Goal: Task Accomplishment & Management: Use online tool/utility

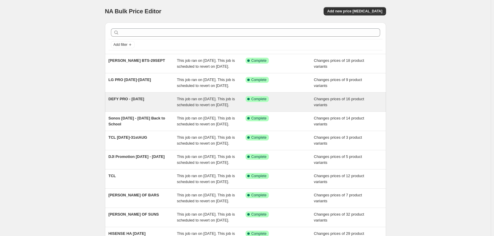
click at [127, 108] on div "DEFY PRO - [DATE]" at bounding box center [143, 102] width 69 height 12
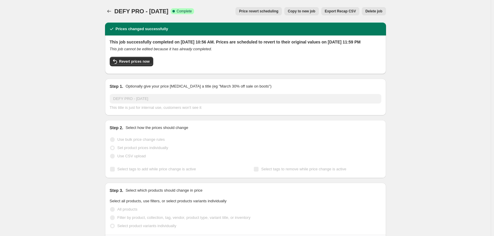
click at [300, 12] on span "Copy to new job" at bounding box center [302, 11] width 28 height 5
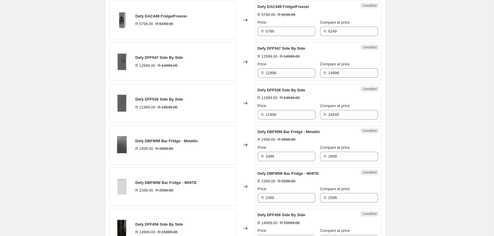
scroll to position [592, 0]
click at [282, 71] on input "12999" at bounding box center [291, 72] width 50 height 9
type input "11999"
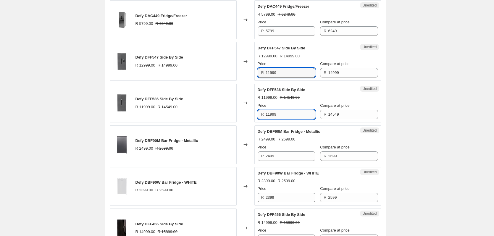
click at [281, 112] on input "11999" at bounding box center [291, 114] width 50 height 9
type input "10999"
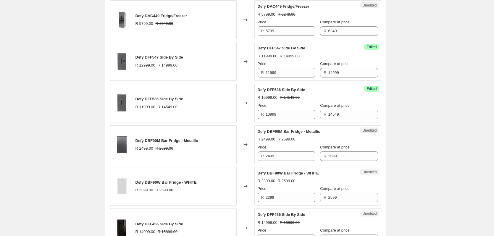
drag, startPoint x: 185, startPoint y: 98, endPoint x: 187, endPoint y: 102, distance: 4.3
click at [187, 102] on div "Defy DFF536 Side By Side R 11999.00 R 14549.00" at bounding box center [173, 103] width 127 height 39
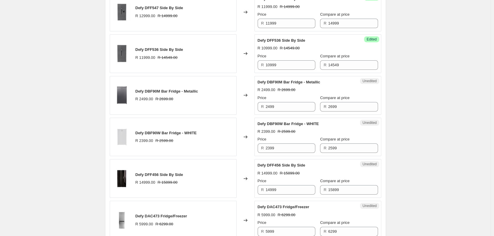
scroll to position [754, 0]
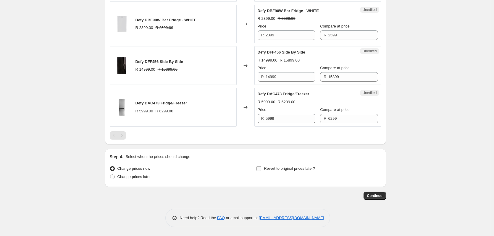
click at [261, 167] on input "Revert to original prices later?" at bounding box center [258, 168] width 5 height 5
checkbox input "true"
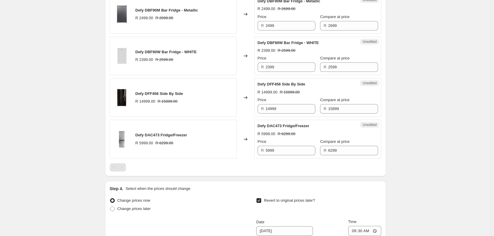
scroll to position [855, 0]
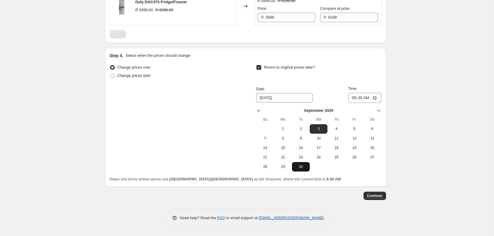
click at [300, 165] on span "30" at bounding box center [300, 166] width 13 height 5
type input "[DATE]"
click at [362, 99] on input "09:30" at bounding box center [364, 98] width 33 height 10
type input "23:59"
click at [379, 195] on span "Continue" at bounding box center [374, 195] width 15 height 5
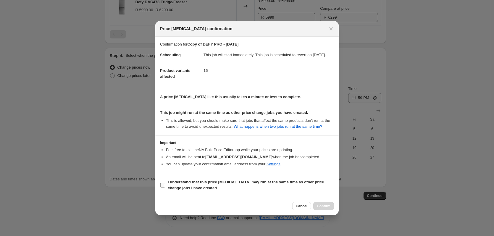
click at [162, 187] on input "I understand that this price [MEDICAL_DATA] may run at the same time as other p…" at bounding box center [162, 185] width 5 height 5
checkbox input "true"
drag, startPoint x: 322, startPoint y: 211, endPoint x: 319, endPoint y: 211, distance: 3.3
click at [320, 209] on span "Confirm" at bounding box center [324, 206] width 14 height 5
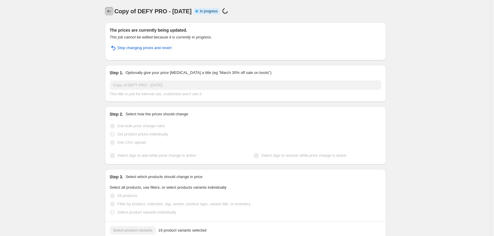
click at [110, 14] on icon "Price change jobs" at bounding box center [109, 11] width 6 height 6
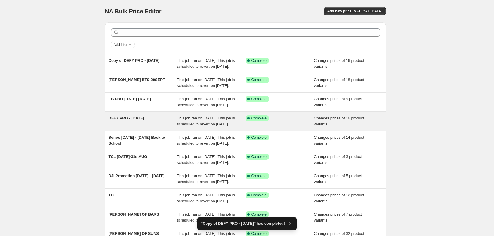
click at [127, 127] on div "DEFY PRO - [DATE]" at bounding box center [143, 121] width 69 height 12
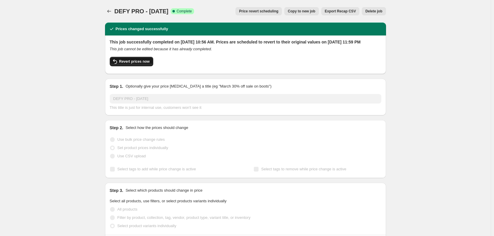
click at [135, 64] on button "Revert prices now" at bounding box center [131, 61] width 43 height 9
checkbox input "false"
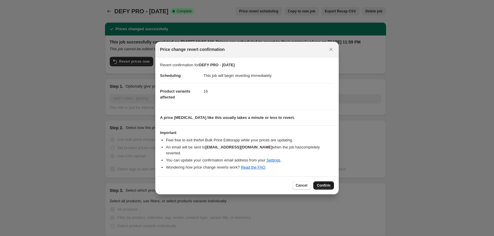
click at [317, 183] on span "Confirm" at bounding box center [324, 185] width 14 height 5
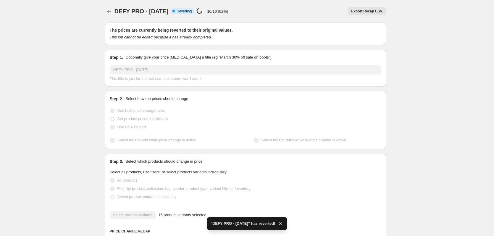
checkbox input "true"
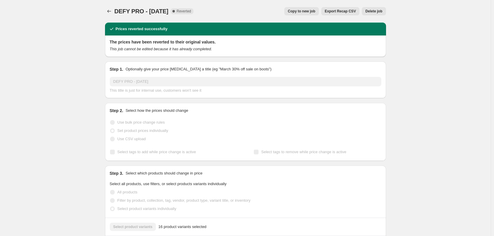
click at [368, 14] on button "Delete job" at bounding box center [374, 11] width 24 height 8
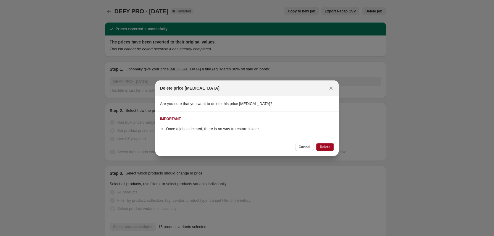
click at [322, 149] on span "Delete" at bounding box center [325, 147] width 11 height 5
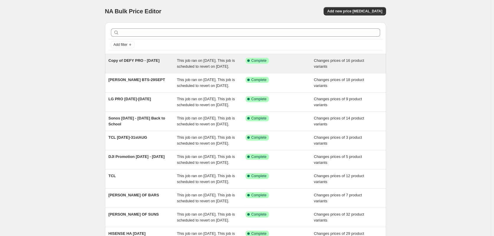
click at [128, 62] on span "Copy of DEFY PRO - [DATE]" at bounding box center [134, 60] width 51 height 4
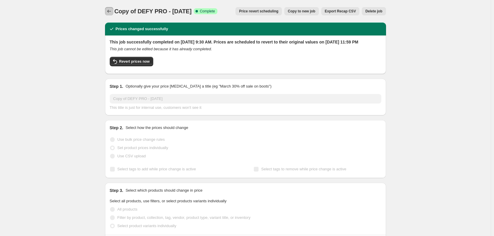
click at [109, 13] on icon "Price change jobs" at bounding box center [109, 11] width 6 height 6
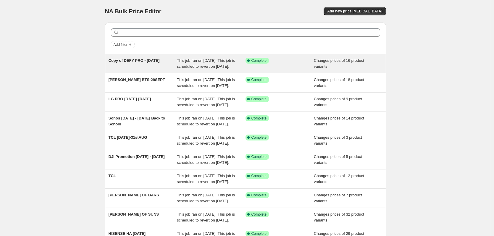
click at [132, 63] on div "Copy of DEFY PRO - [DATE]" at bounding box center [143, 64] width 69 height 12
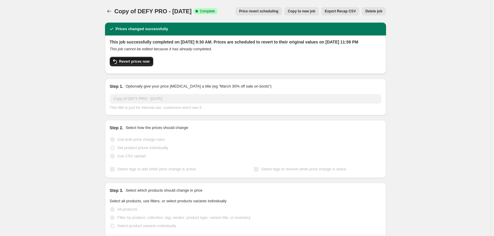
click at [133, 64] on span "Revert prices now" at bounding box center [134, 61] width 30 height 5
checkbox input "false"
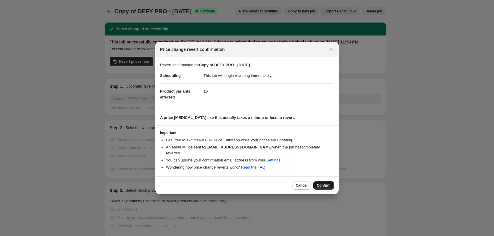
click at [327, 183] on span "Confirm" at bounding box center [324, 185] width 14 height 5
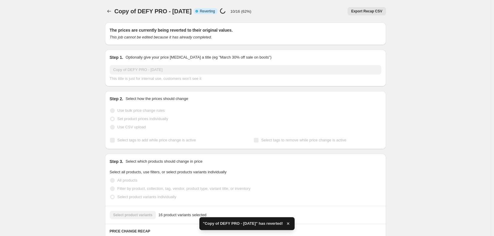
checkbox input "true"
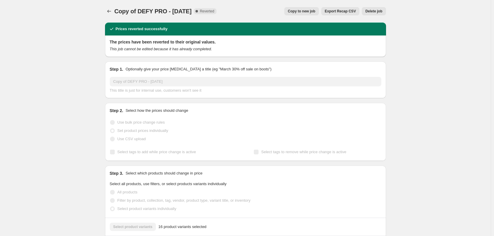
click at [297, 14] on button "Copy to new job" at bounding box center [301, 11] width 35 height 8
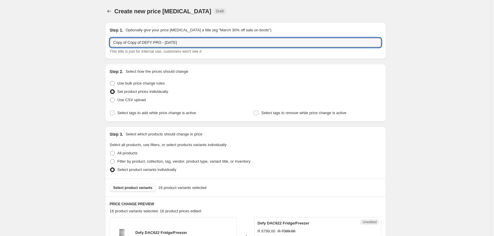
drag, startPoint x: 143, startPoint y: 42, endPoint x: 30, endPoint y: 41, distance: 113.6
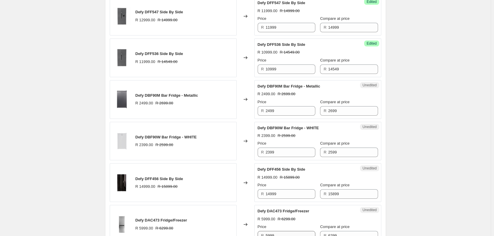
scroll to position [740, 0]
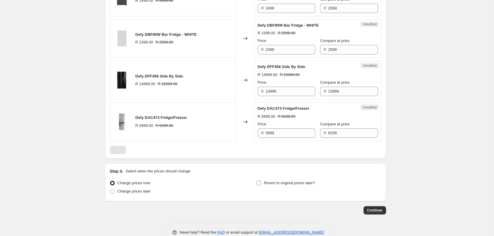
type input "DEFY PRO - [DATE]"
click at [259, 183] on input "Revert to original prices later?" at bounding box center [258, 183] width 5 height 5
checkbox input "true"
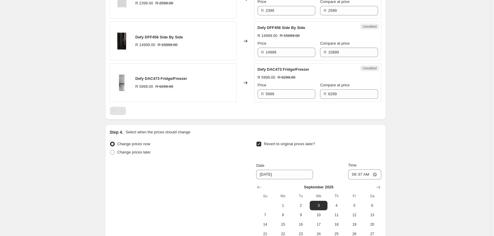
scroll to position [855, 0]
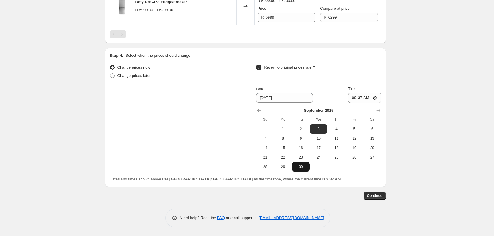
click at [302, 167] on span "30" at bounding box center [300, 166] width 13 height 5
type input "[DATE]"
click at [363, 97] on input "09:37" at bounding box center [364, 98] width 33 height 10
type input "23:59"
click at [379, 193] on button "Continue" at bounding box center [375, 196] width 22 height 8
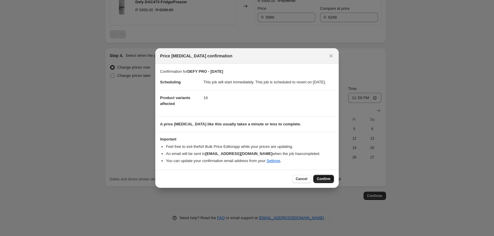
click at [326, 181] on span "Confirm" at bounding box center [324, 179] width 14 height 5
